Goal: Task Accomplishment & Management: Manage account settings

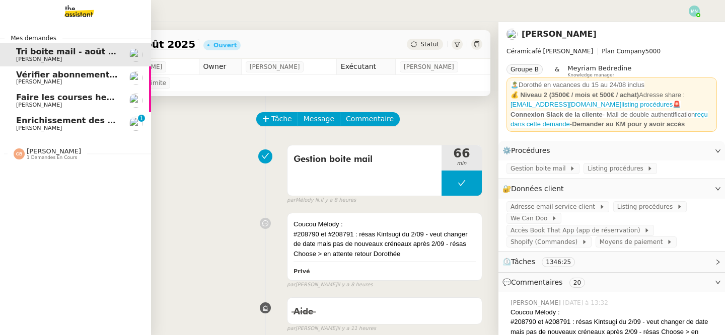
click at [28, 122] on span "Enrichissement des connaissances - [DATE]" at bounding box center [114, 121] width 197 height 10
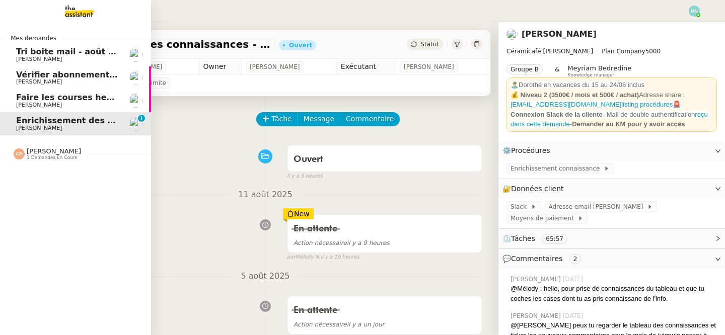
click at [79, 76] on span "Vérifier abonnements EDF et créer tableau consommation" at bounding box center [148, 75] width 264 height 10
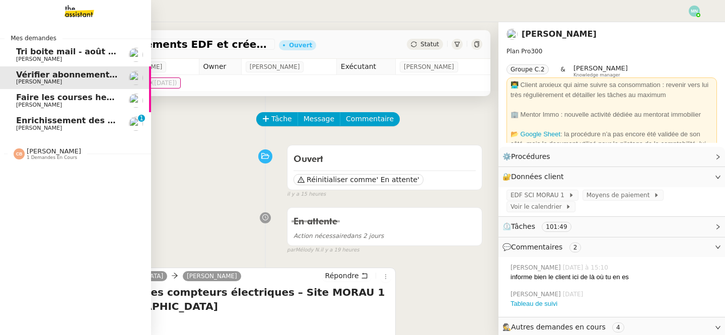
click at [37, 96] on span "Faire les courses hebdomadaires" at bounding box center [91, 98] width 150 height 10
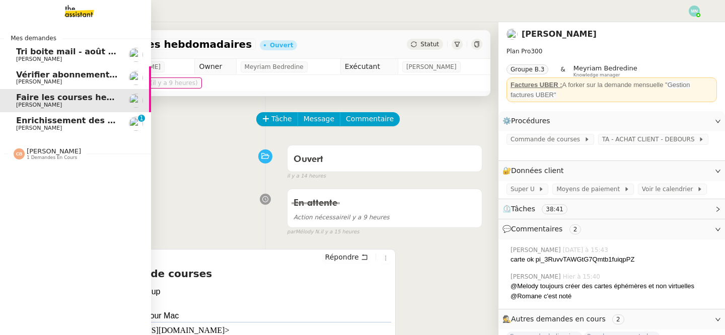
click at [17, 53] on span "Tri boite mail - août 2025" at bounding box center [73, 52] width 114 height 10
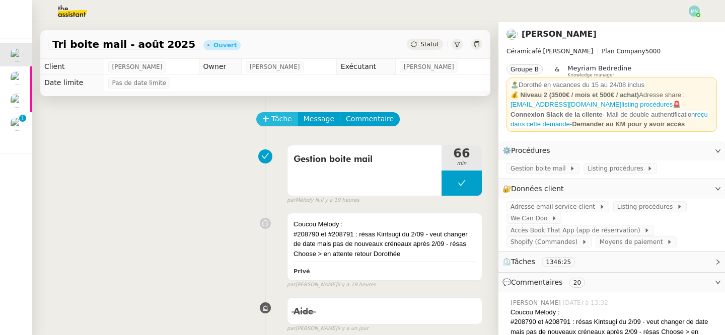
click at [280, 124] on span "Tâche" at bounding box center [281, 119] width 21 height 12
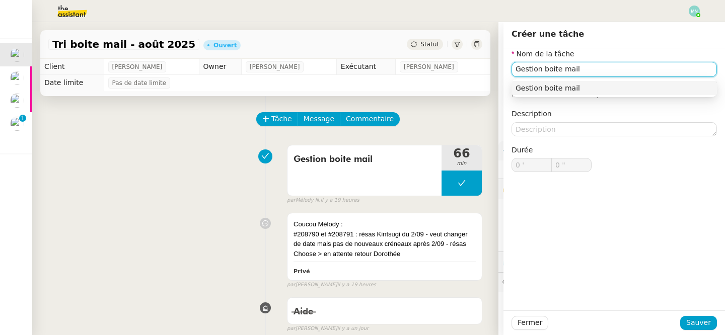
click at [557, 87] on div "Gestion boite mail" at bounding box center [614, 88] width 197 height 9
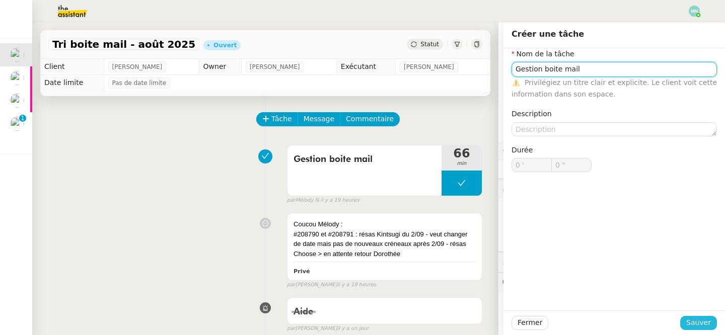
type input "Gestion boite mail"
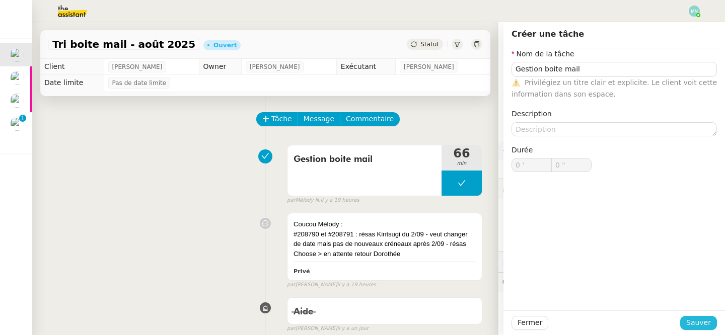
click at [706, 321] on span "Sauver" at bounding box center [698, 323] width 25 height 12
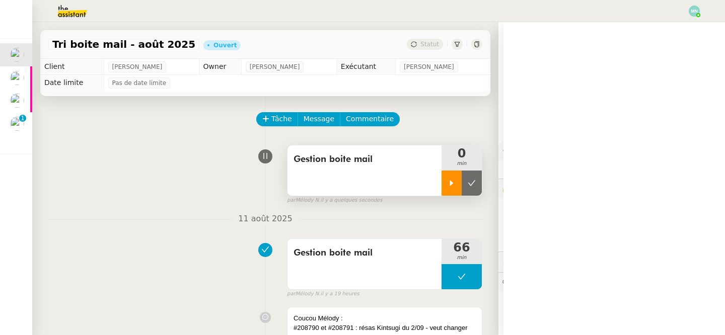
click at [454, 182] on icon at bounding box center [452, 183] width 8 height 8
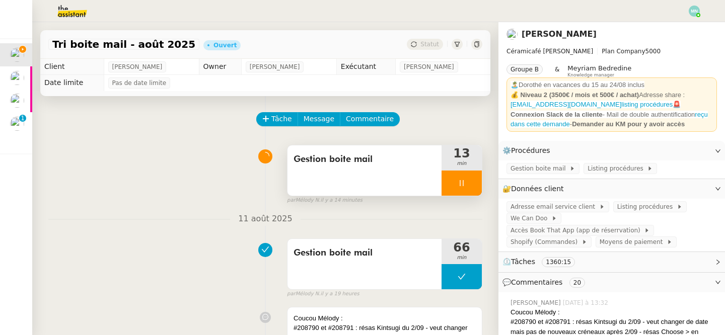
click at [450, 184] on div at bounding box center [462, 183] width 40 height 25
click at [476, 186] on button at bounding box center [472, 183] width 20 height 25
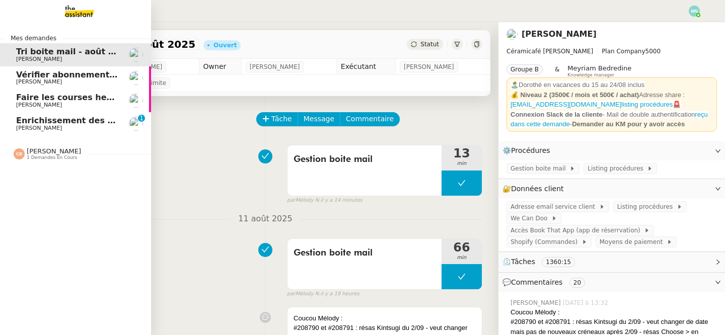
click at [43, 80] on span "[PERSON_NAME]" at bounding box center [39, 82] width 46 height 7
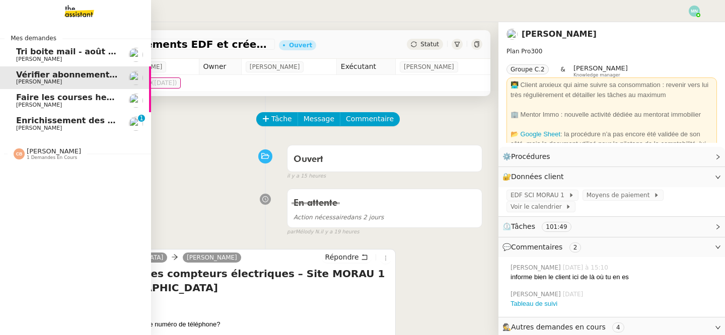
click at [50, 100] on span "Faire les courses hebdomadaires" at bounding box center [91, 98] width 150 height 10
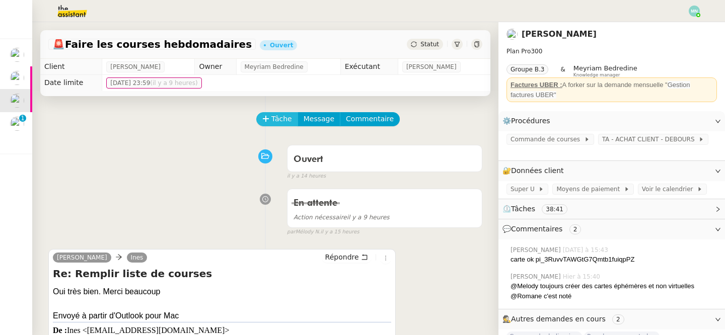
click at [275, 117] on span "Tâche" at bounding box center [281, 119] width 21 height 12
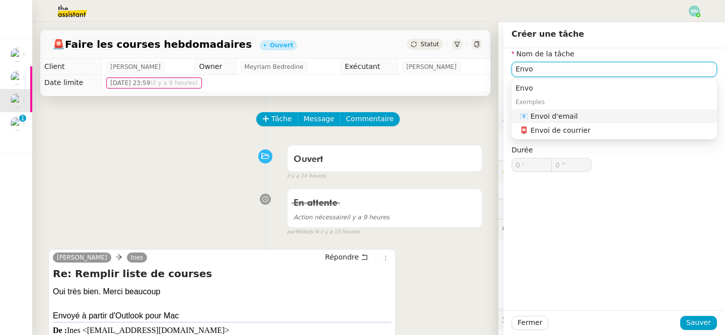
click at [603, 116] on div "📧 Envoi d'email" at bounding box center [616, 116] width 193 height 9
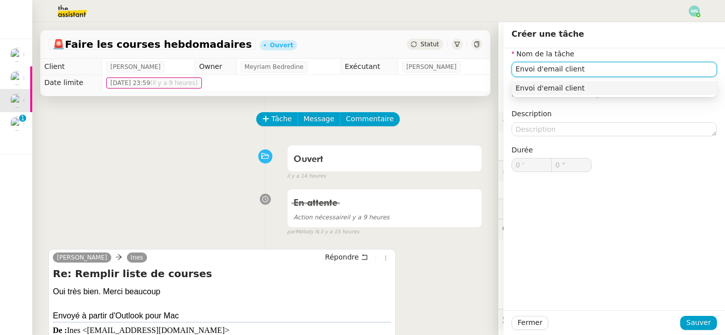
click at [605, 85] on div "Envoi d'email client" at bounding box center [614, 88] width 197 height 9
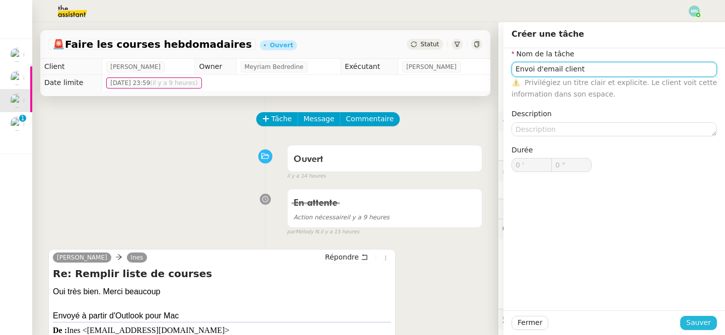
type input "Envoi d'email client"
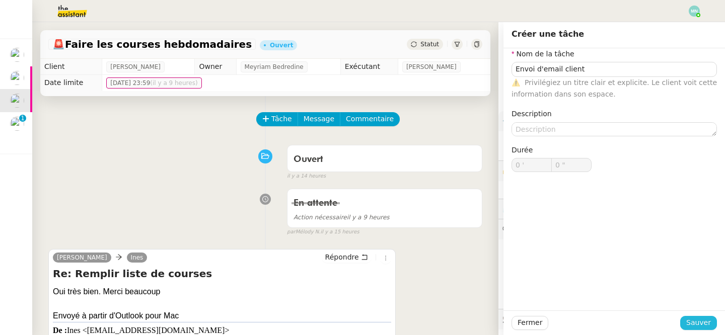
click at [706, 329] on span "Sauver" at bounding box center [698, 323] width 25 height 12
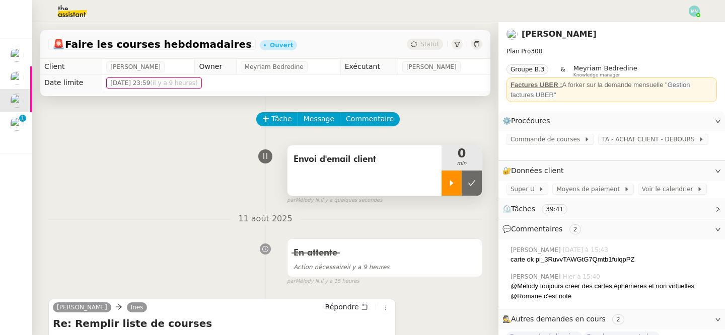
click at [453, 185] on icon at bounding box center [452, 183] width 8 height 8
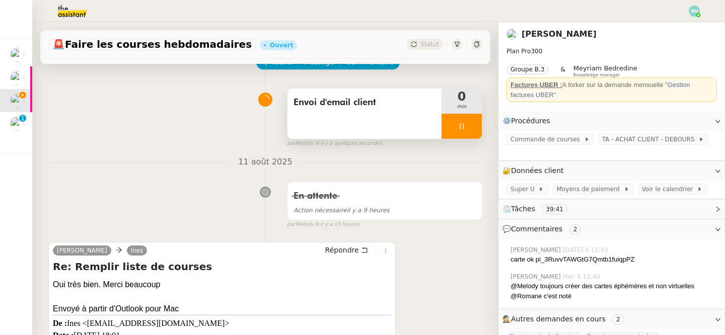
scroll to position [114, 0]
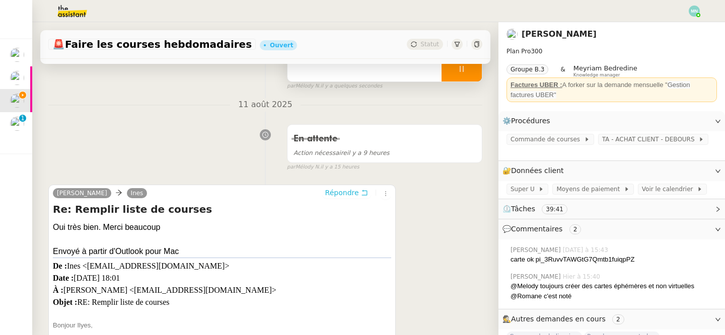
click at [351, 193] on span "Répondre" at bounding box center [342, 193] width 34 height 10
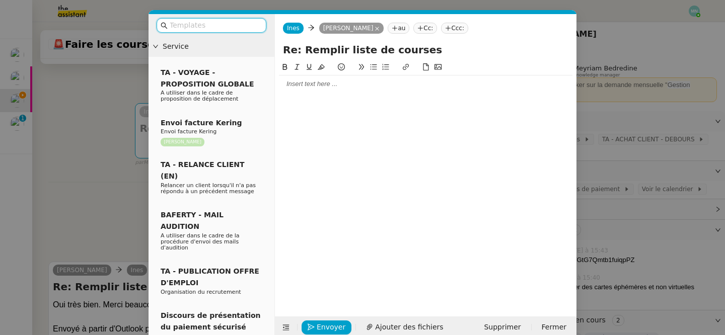
click at [317, 93] on div at bounding box center [426, 181] width 294 height 240
click at [310, 84] on div at bounding box center [426, 84] width 294 height 9
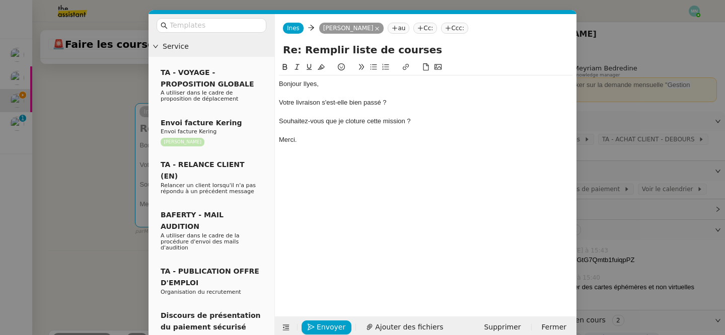
click at [283, 102] on div "Votre livraison s'est-elle bien passé ?" at bounding box center [426, 102] width 294 height 9
click at [491, 102] on div "Je reviens vers vous pour savoir si votre livraison s'est-elle bien passé ?" at bounding box center [426, 102] width 294 height 9
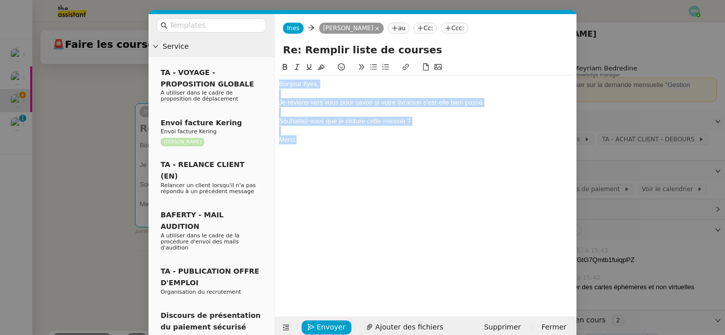
drag, startPoint x: 301, startPoint y: 144, endPoint x: 267, endPoint y: 37, distance: 112.0
click at [267, 37] on nz-layout "Service TA - VOYAGE - PROPOSITION GLOBALE A utiliser dans le cadre de propositi…" at bounding box center [363, 176] width 428 height 325
copy div "Bonjour [PERSON_NAME], Je reviens vers vous pour savoir si votre livraison s'es…"
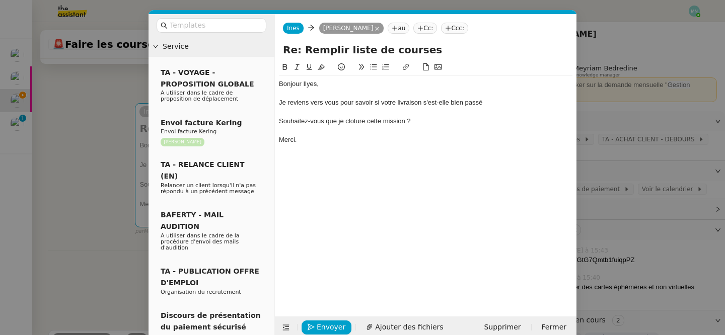
click at [380, 117] on div "Souhaitez-vous que je cloture cette mission ?" at bounding box center [426, 121] width 294 height 9
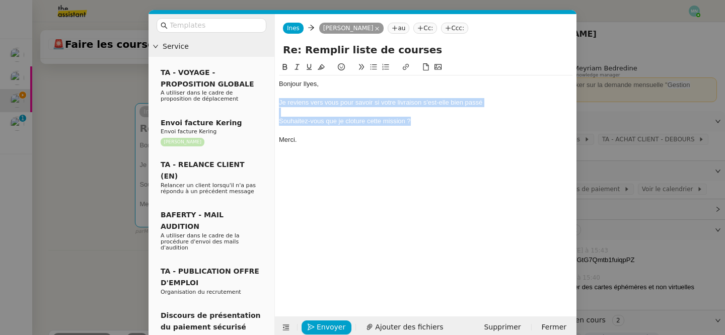
drag, startPoint x: 427, startPoint y: 123, endPoint x: 277, endPoint y: 100, distance: 151.9
click at [277, 100] on nz-spin "Bonjour [PERSON_NAME], Je reviens vers vous pour savoir si votre livraison s'es…" at bounding box center [426, 183] width 302 height 244
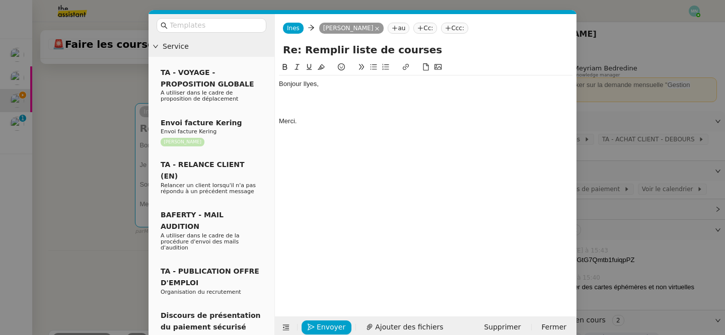
scroll to position [0, 0]
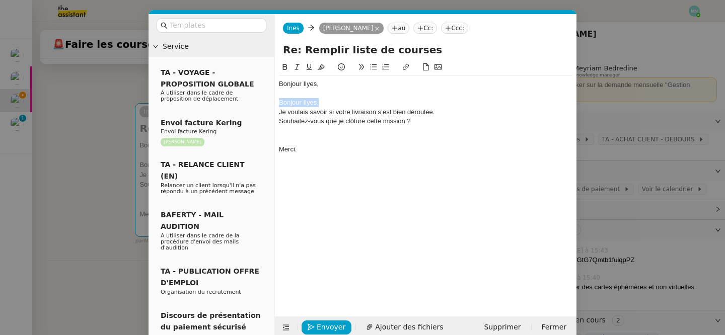
drag, startPoint x: 327, startPoint y: 104, endPoint x: 273, endPoint y: 103, distance: 54.4
click at [273, 103] on nz-layout "Service TA - VOYAGE - PROPOSITION GLOBALE A utiliser dans le cadre de propositi…" at bounding box center [363, 176] width 428 height 325
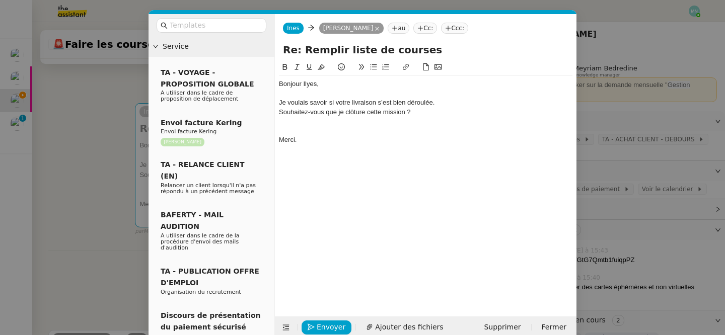
click at [451, 104] on div "Je voulais savoir si votre livraison s’est bien déroulée." at bounding box center [426, 102] width 294 height 9
click at [318, 144] on div at bounding box center [426, 139] width 294 height 9
drag, startPoint x: 442, startPoint y: 120, endPoint x: 274, endPoint y: 122, distance: 167.7
click at [275, 122] on nz-spin "Bonjour [PERSON_NAME], Je voulais savoir si votre livraison s’est bien déroulée…" at bounding box center [426, 183] width 302 height 244
click at [374, 66] on icon at bounding box center [373, 66] width 7 height 7
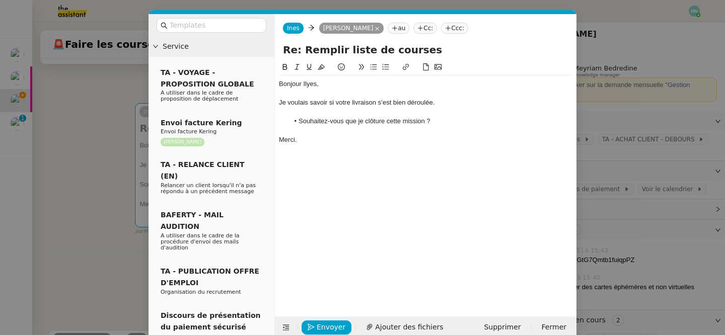
click at [347, 252] on div "Bonjour [PERSON_NAME], Je voulais savoir si votre livraison s’est bien déroulée…" at bounding box center [426, 181] width 294 height 240
click at [89, 240] on nz-modal-container "Service TA - VOYAGE - PROPOSITION GLOBALE A utiliser dans le cadre de propositi…" at bounding box center [362, 167] width 725 height 335
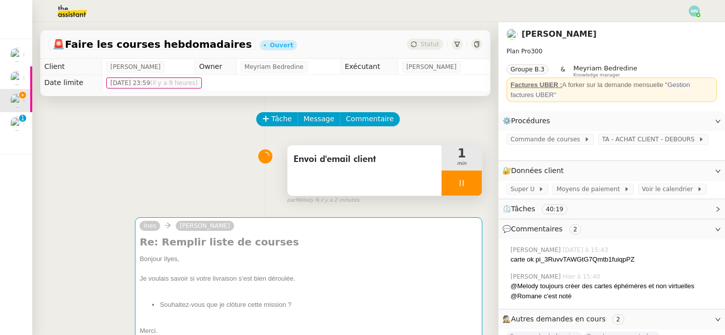
click at [453, 177] on div at bounding box center [462, 183] width 40 height 25
click at [470, 183] on icon at bounding box center [472, 183] width 8 height 8
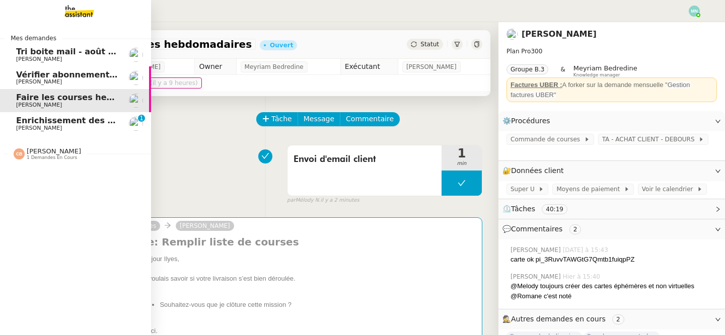
click at [52, 120] on span "Enrichissement des connaissances - [DATE]" at bounding box center [114, 121] width 197 height 10
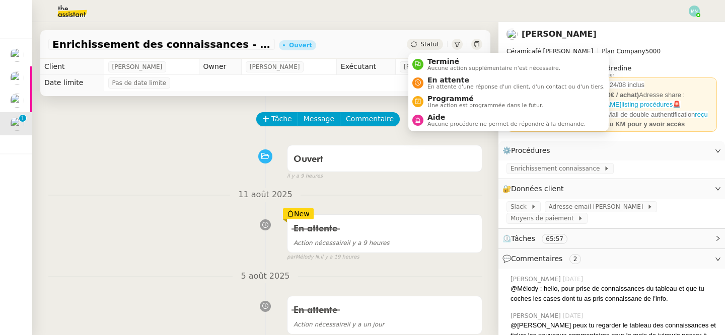
click at [422, 42] on span "Statut" at bounding box center [430, 44] width 19 height 7
click at [437, 80] on span "En attente" at bounding box center [516, 80] width 177 height 8
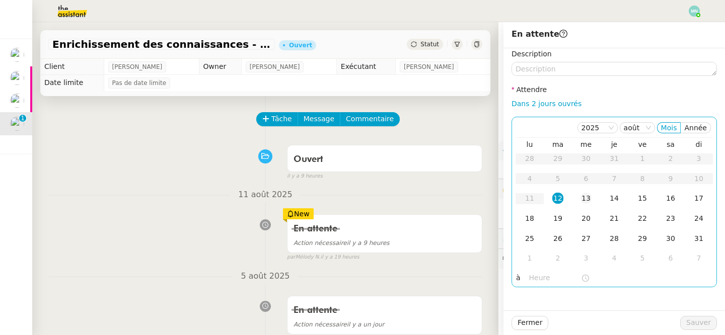
click at [587, 193] on div "13" at bounding box center [586, 198] width 11 height 11
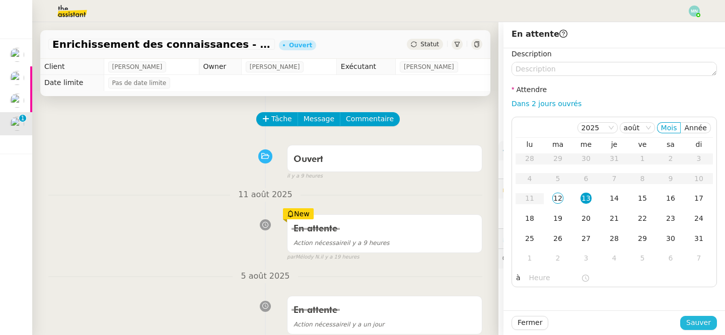
click at [711, 322] on button "Sauver" at bounding box center [698, 323] width 37 height 14
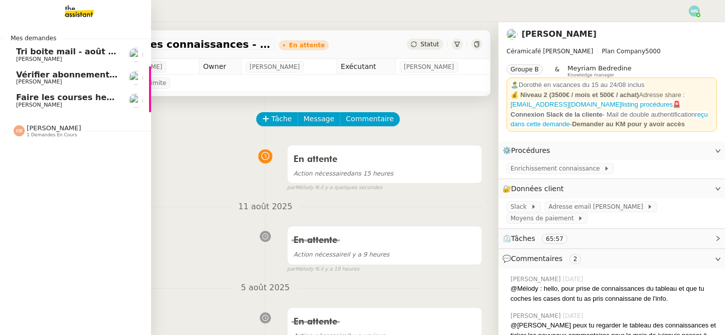
click at [44, 80] on span "[PERSON_NAME]" at bounding box center [39, 82] width 46 height 7
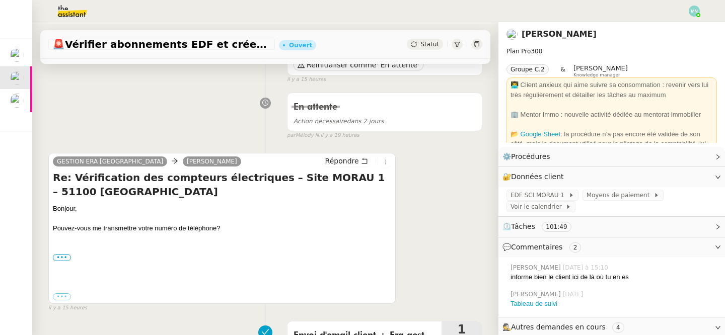
scroll to position [117, 0]
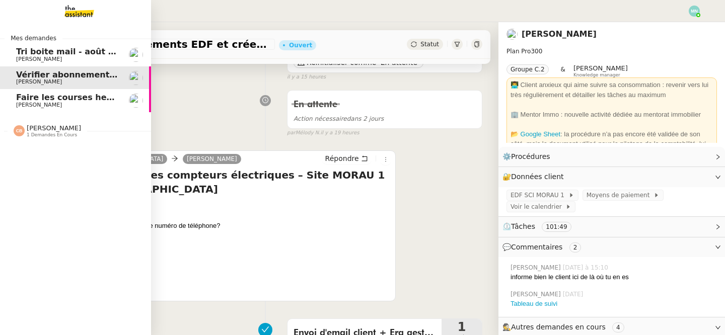
click at [37, 100] on span "Faire les courses hebdomadaires" at bounding box center [91, 98] width 150 height 10
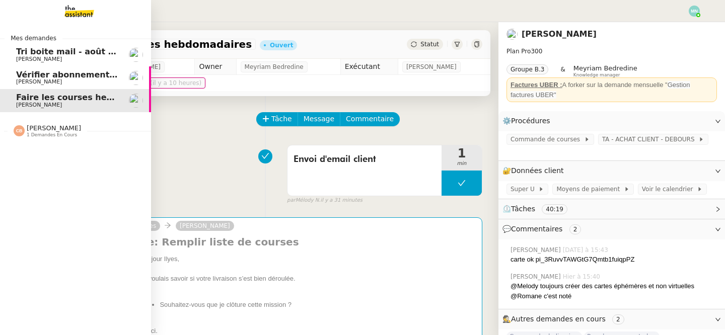
click at [13, 55] on link "Tri boite mail - [DATE] [PERSON_NAME]" at bounding box center [75, 54] width 151 height 23
